Goal: Task Accomplishment & Management: Manage account settings

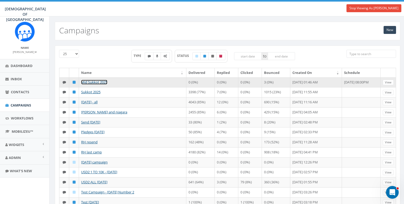
click at [101, 80] on link "Mid Sukkot 2025" at bounding box center [94, 82] width 26 height 5
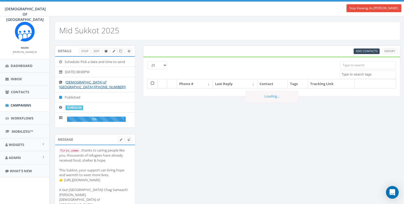
select select
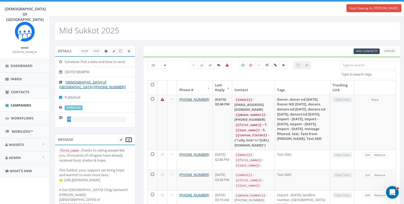
click at [131, 137] on link at bounding box center [128, 140] width 7 height 6
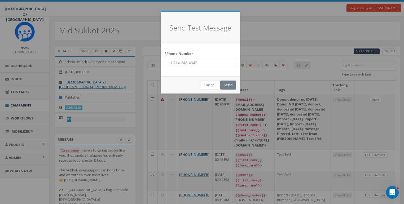
click at [227, 62] on input "* Phone Number" at bounding box center [201, 62] width 72 height 9
type input "8587365358"
click at [229, 87] on input "Send" at bounding box center [228, 85] width 16 height 9
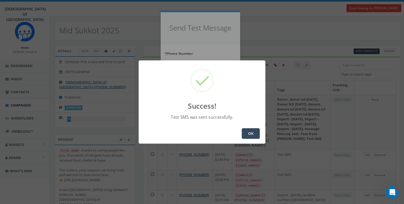
click at [249, 135] on button "OK" at bounding box center [251, 133] width 18 height 11
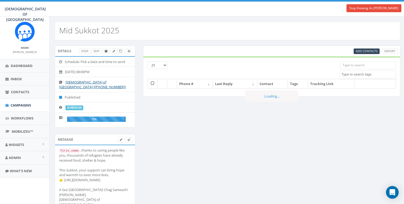
select select
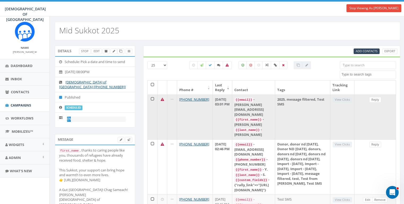
click at [162, 98] on icon at bounding box center [162, 99] width 3 height 3
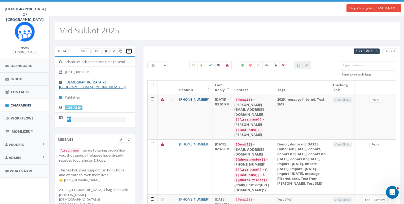
click at [131, 51] on link at bounding box center [129, 52] width 7 height 6
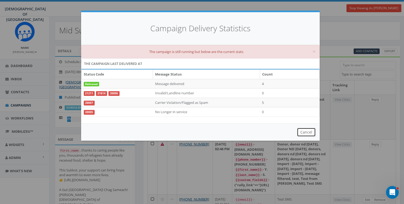
click at [308, 132] on button "Cancel" at bounding box center [306, 132] width 19 height 9
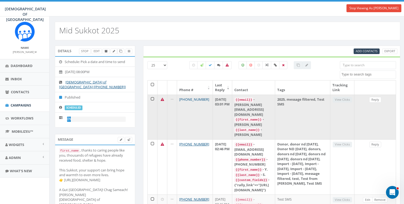
drag, startPoint x: 204, startPoint y: 98, endPoint x: 182, endPoint y: 99, distance: 21.8
click at [182, 99] on td "+1 858-736-5358" at bounding box center [195, 117] width 36 height 45
copy link "858-736-5358"
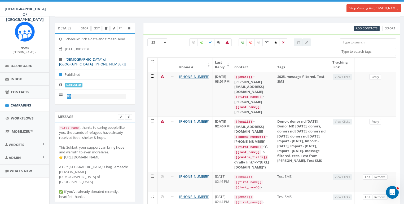
scroll to position [76, 0]
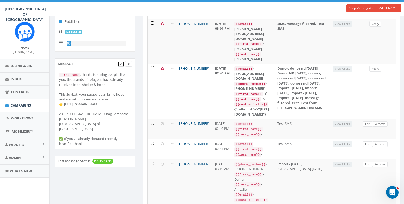
click at [122, 61] on link at bounding box center [121, 64] width 7 height 6
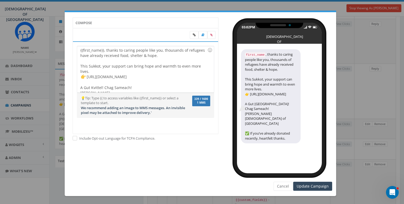
click at [133, 72] on div "{{first_name}}, thanks to caring people like you, thousands of refugees have al…" at bounding box center [145, 69] width 137 height 46
drag, startPoint x: 88, startPoint y: 77, endPoint x: 144, endPoint y: 76, distance: 56.0
click at [144, 76] on div "{{first_name}}, thanks to caring people like you, thousands of refugees have al…" at bounding box center [145, 69] width 137 height 46
copy div "https://giv.now/ChabadPoland"
click at [284, 185] on button "Cancel" at bounding box center [283, 186] width 19 height 9
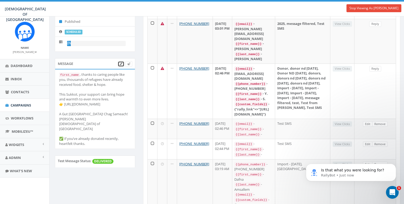
scroll to position [0, 0]
click at [74, 94] on div "first_name , thanks to caring people like you, thousands of refugees have alrea…" at bounding box center [95, 109] width 72 height 74
drag, startPoint x: 64, startPoint y: 97, endPoint x: 119, endPoint y: 95, distance: 54.9
click at [118, 96] on div "first_name , thanks to caring people like you, thousands of refugees have alrea…" at bounding box center [95, 109] width 72 height 74
copy div "ttps://giv.now/ChabadPoland"
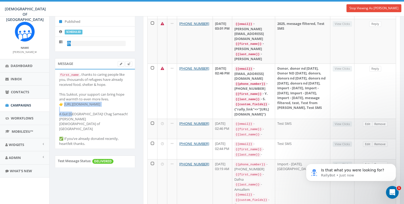
click at [83, 106] on div "first_name , thanks to caring people like you, thousands of refugees have alrea…" at bounding box center [95, 109] width 72 height 74
drag, startPoint x: 90, startPoint y: 97, endPoint x: 114, endPoint y: 97, distance: 23.9
click at [114, 97] on div "first_name , thanks to caring people like you, thousands of refugees have alrea…" at bounding box center [95, 109] width 72 height 74
copy div "habadPoland"
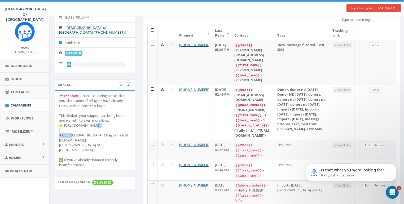
scroll to position [68, 0]
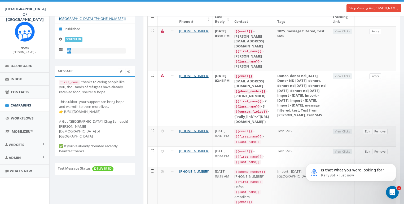
click at [122, 119] on div "first_name , thanks to caring people like you, thousands of refugees have alrea…" at bounding box center [95, 117] width 72 height 74
click at [121, 70] on icon at bounding box center [121, 71] width 2 height 3
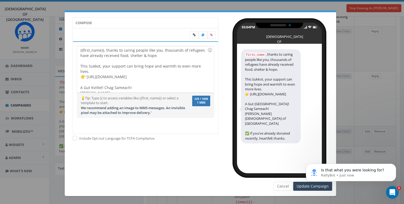
click at [142, 74] on div "{{first_name}}, thanks to caring people like you, thousands of refugees have al…" at bounding box center [145, 69] width 137 height 46
click at [141, 75] on div "{{first_name}}, thanks to caring people like you, thousands of refugees have al…" at bounding box center [145, 69] width 137 height 46
drag, startPoint x: 89, startPoint y: 76, endPoint x: 133, endPoint y: 74, distance: 44.1
click at [133, 74] on div "{{first_name}}, thanks to caring people like you, thousands of refugees have al…" at bounding box center [145, 69] width 137 height 46
drag, startPoint x: 88, startPoint y: 76, endPoint x: 148, endPoint y: 75, distance: 60.2
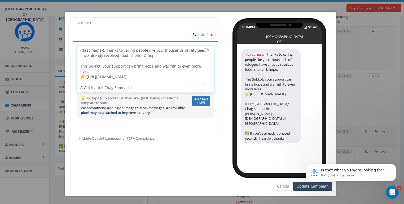
click at [148, 75] on div "{{first_name}}, thanks to caring people like you, thousands of refugees have al…" at bounding box center [145, 69] width 137 height 46
copy div "https://giv.now/ChabadPoland"
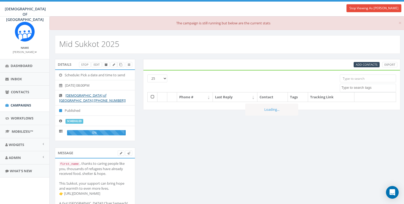
select select
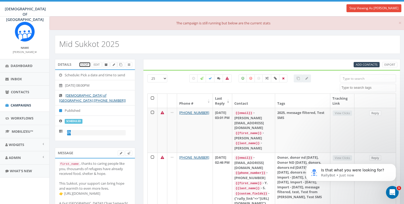
click at [85, 64] on link "Stop" at bounding box center [85, 65] width 12 height 6
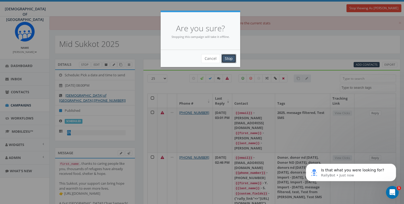
click at [229, 59] on input "Stop" at bounding box center [228, 58] width 15 height 9
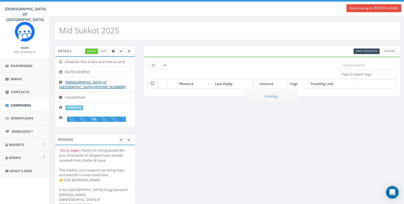
select select
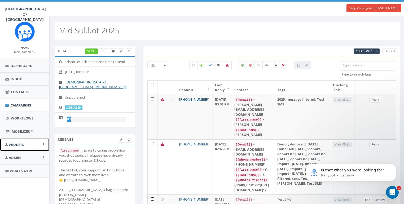
click at [15, 145] on span "Widgets" at bounding box center [16, 144] width 15 height 5
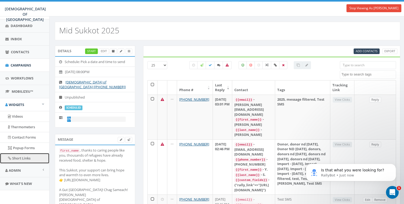
click at [18, 156] on link "Short Links" at bounding box center [24, 158] width 49 height 10
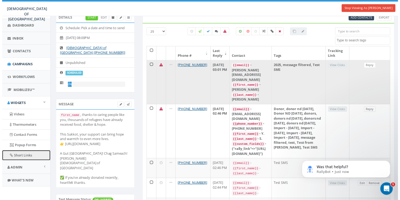
scroll to position [81, 0]
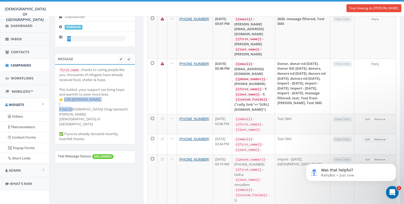
drag, startPoint x: 64, startPoint y: 94, endPoint x: 122, endPoint y: 93, distance: 58.4
click at [122, 93] on div "first_name , thanks to caring people like you, thousands of refugees have alrea…" at bounding box center [95, 104] width 72 height 74
copy div "ttps://giv.now/ChabadPoland"
click at [134, 104] on li "first_name , thanks to caring people like you, thousands of refugees have alrea…" at bounding box center [95, 105] width 80 height 80
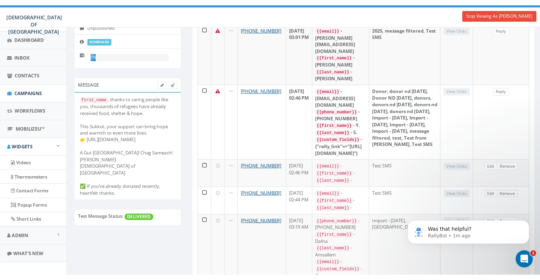
scroll to position [0, 0]
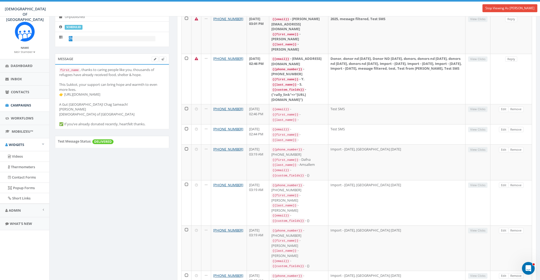
click at [71, 89] on div "first_name , thanks to caring people like you, thousands of refugees have alrea…" at bounding box center [112, 96] width 106 height 59
drag, startPoint x: 63, startPoint y: 89, endPoint x: 120, endPoint y: 88, distance: 56.8
click at [120, 88] on div "first_name , thanks to caring people like you, thousands of refugees have alrea…" at bounding box center [112, 96] width 106 height 59
copy div "ttps://giv.now/ChabadPoland"
click at [120, 88] on div "first_name , thanks to caring people like you, thousands of refugees have alrea…" at bounding box center [112, 96] width 106 height 59
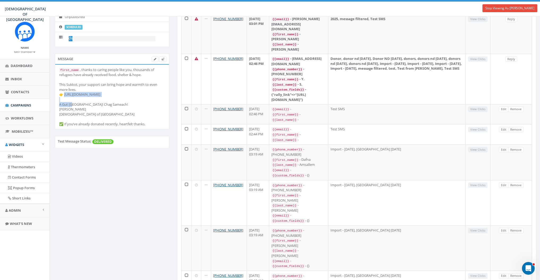
drag, startPoint x: 63, startPoint y: 88, endPoint x: 114, endPoint y: 88, distance: 50.4
click at [114, 88] on div "first_name , thanks to caring people like you, thousands of refugees have alrea…" at bounding box center [112, 96] width 106 height 59
copy div "ttps://giv.now/ChabadPoland"
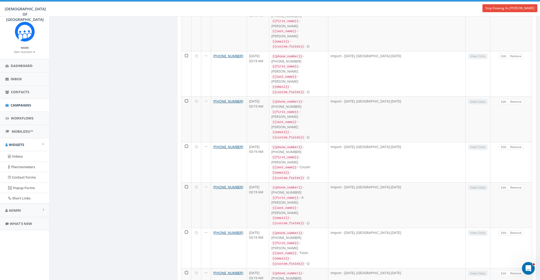
scroll to position [549, 0]
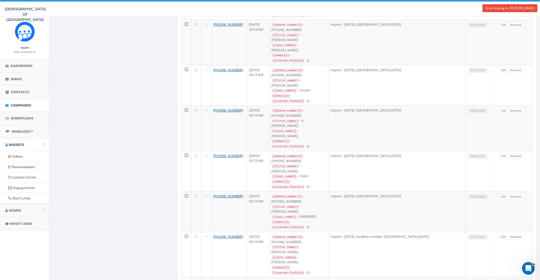
drag, startPoint x: 208, startPoint y: 258, endPoint x: 228, endPoint y: 257, distance: 19.7
click at [132, 155] on div "Details Start Edit Schedule: Pick a date and time to send 2025-10-11, 08:00PM C…" at bounding box center [295, 47] width 489 height 1103
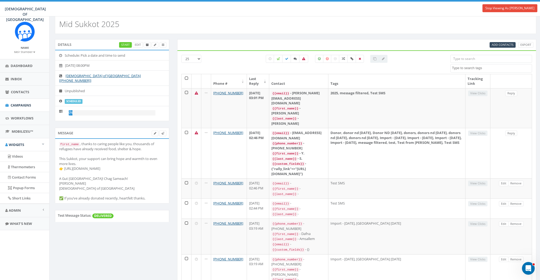
scroll to position [0, 0]
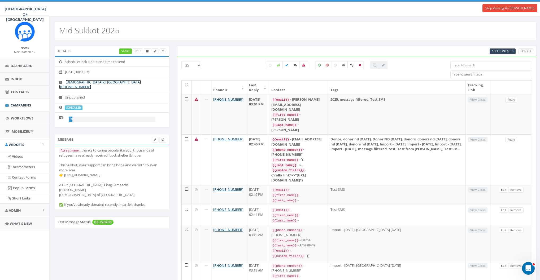
click at [97, 81] on link "Chabad of Poland [+1 770-464-5255]" at bounding box center [100, 85] width 82 height 10
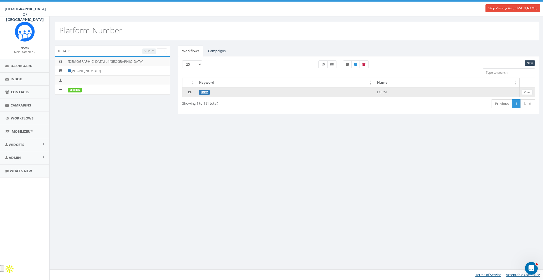
click at [206, 90] on label "FORM" at bounding box center [204, 92] width 11 height 5
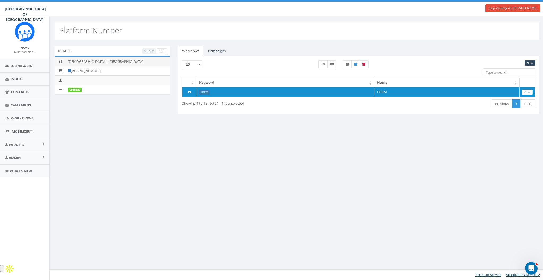
click at [93, 60] on td "[DEMOGRAPHIC_DATA] of [GEOGRAPHIC_DATA]" at bounding box center [118, 62] width 104 height 10
click at [203, 92] on link "FORM" at bounding box center [204, 92] width 7 height 3
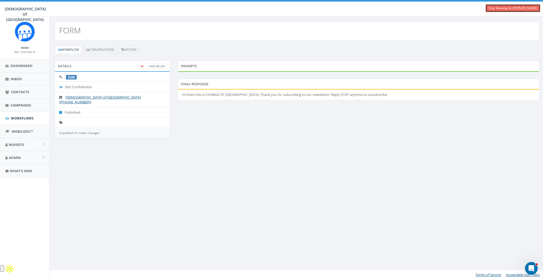
click at [512, 9] on link "Stop Viewing As [PERSON_NAME]" at bounding box center [513, 8] width 55 height 8
